Goal: Navigation & Orientation: Understand site structure

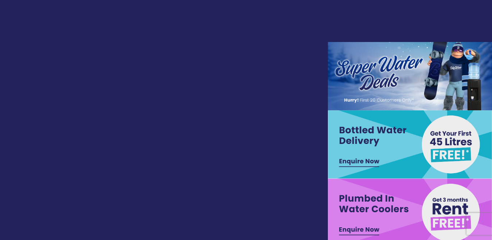
click at [446, 47] on link "Contact" at bounding box center [462, 23] width 33 height 47
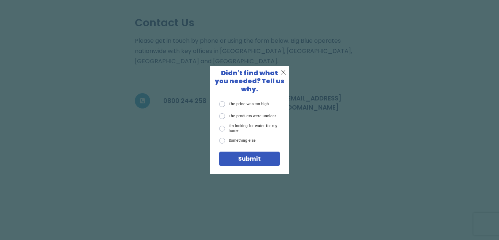
click at [178, 125] on div "X Didn't find what you needed? Tell us why. The price was too high The products…" at bounding box center [249, 120] width 499 height 240
click at [285, 74] on span "X" at bounding box center [282, 72] width 5 height 8
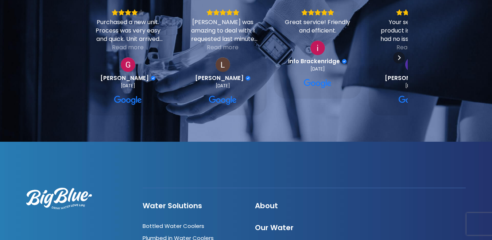
scroll to position [689, 0]
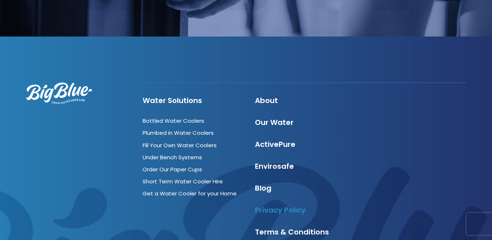
click at [255, 205] on link "Privacy Policy" at bounding box center [280, 210] width 51 height 10
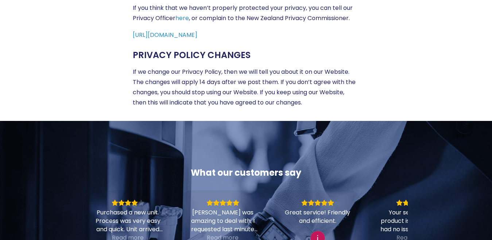
scroll to position [781, 0]
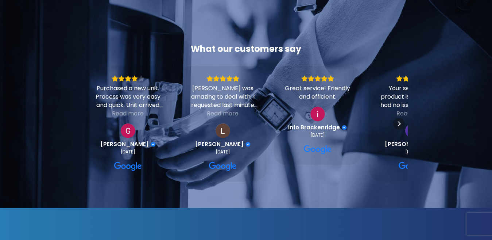
scroll to position [527, 0]
